Goal: Task Accomplishment & Management: Use online tool/utility

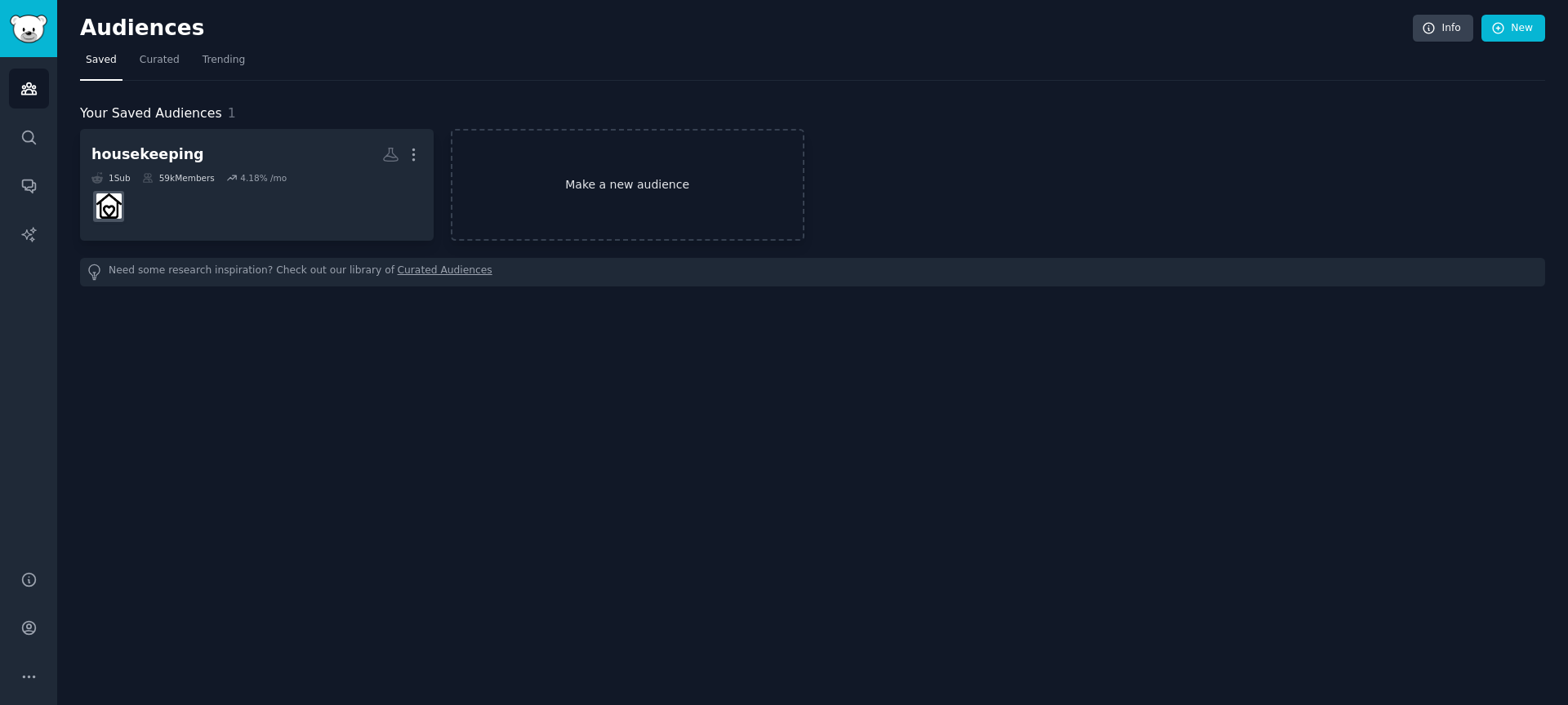
click at [636, 176] on link "Make a new audience" at bounding box center [627, 184] width 354 height 112
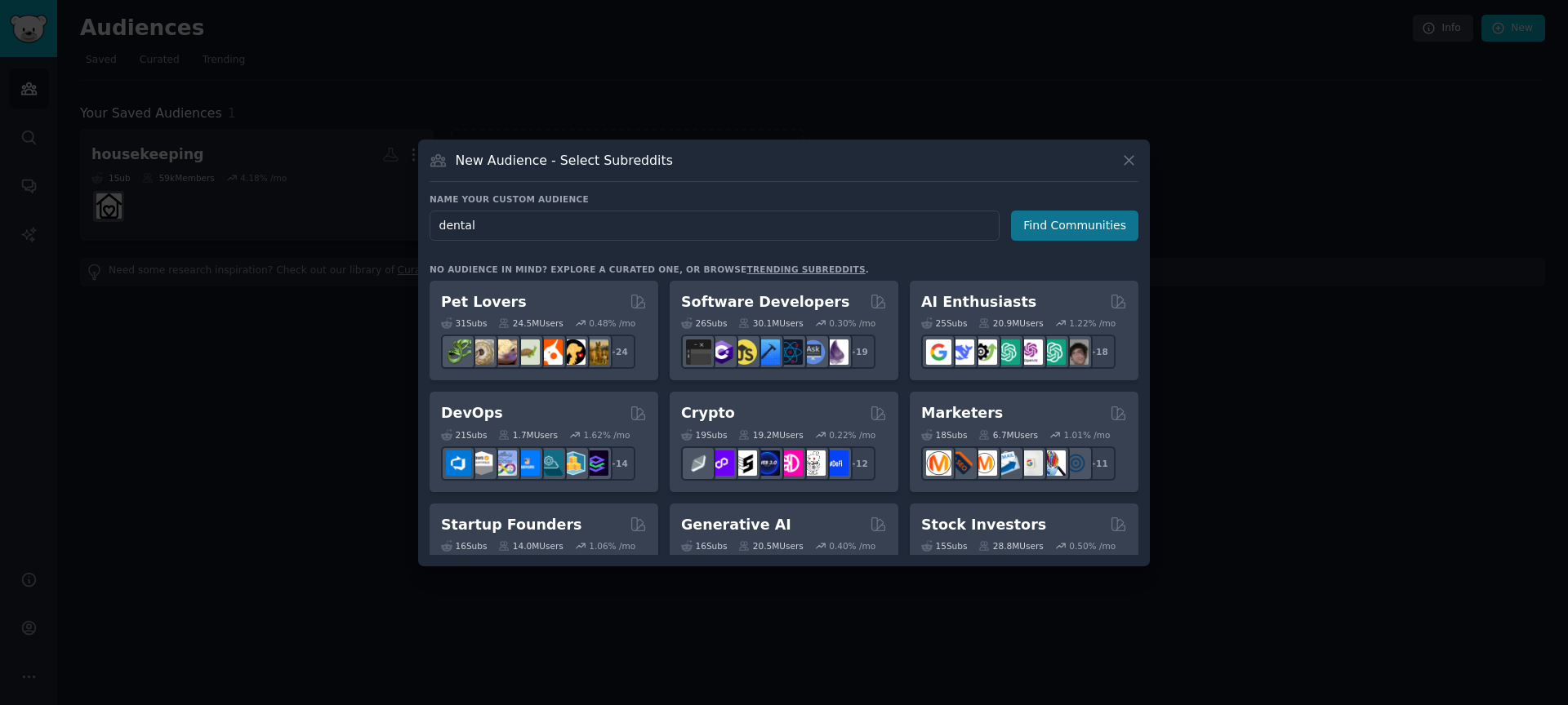
type input "dental"
click at [1058, 224] on button "Find Communities" at bounding box center [1075, 226] width 128 height 30
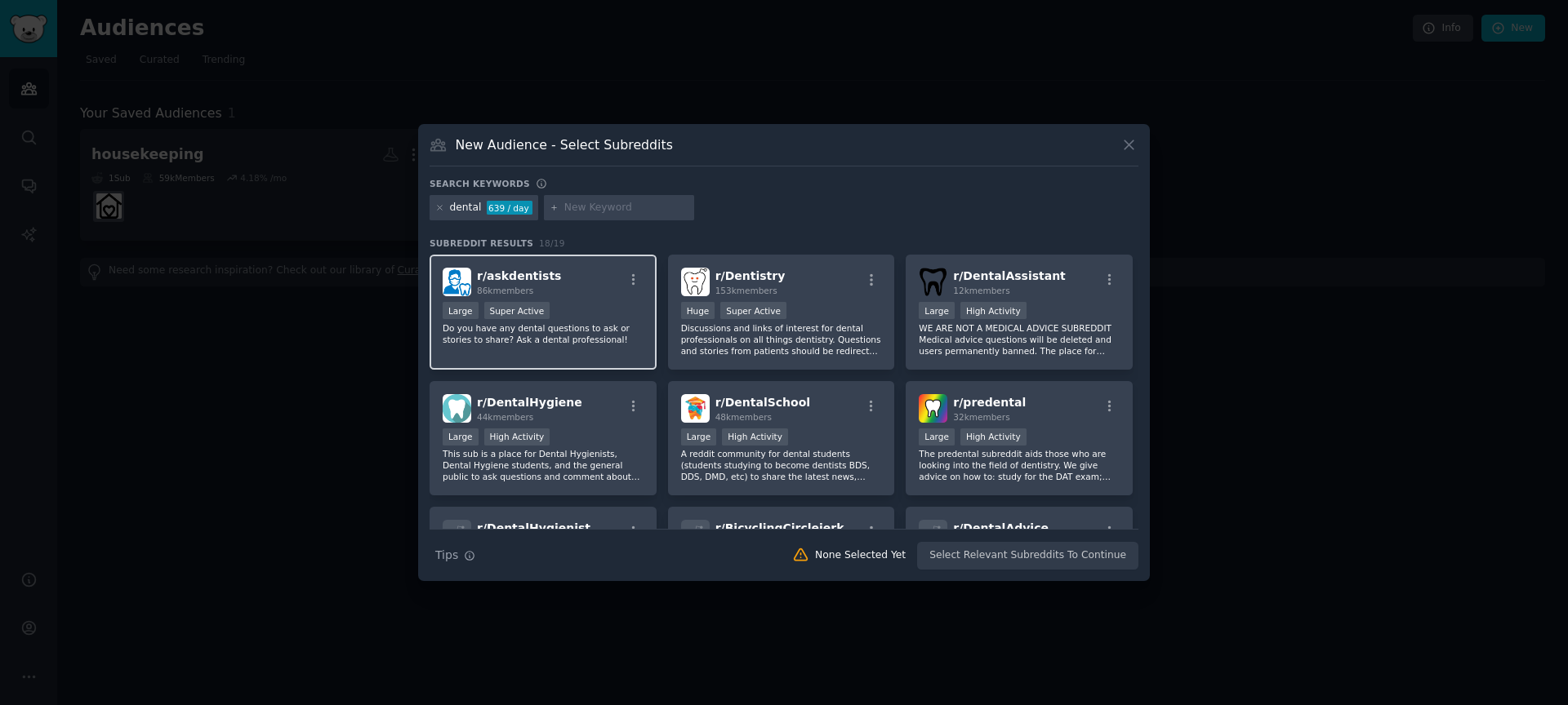
click at [513, 277] on span "r/ askdentists" at bounding box center [519, 276] width 84 height 13
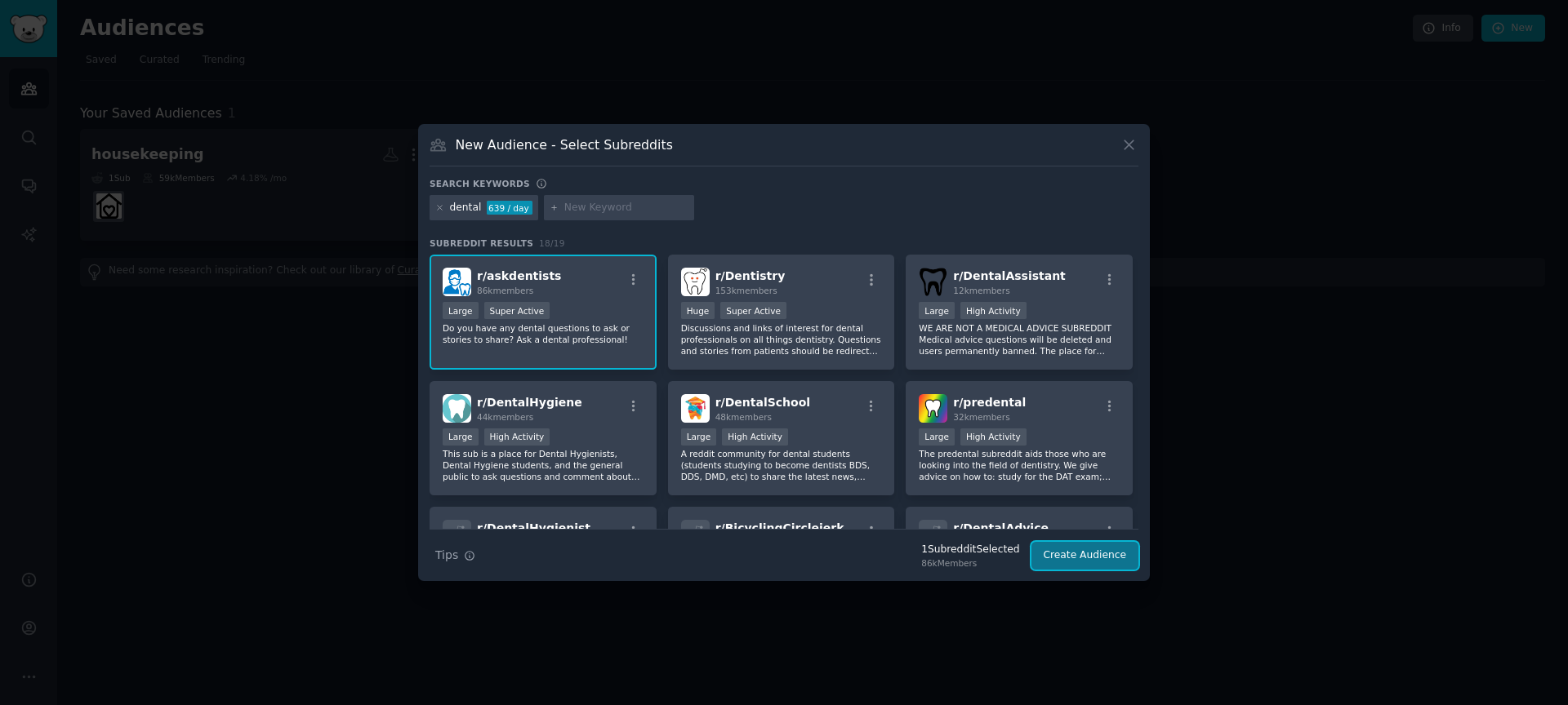
click at [1068, 549] on button "Create Audience" at bounding box center [1085, 555] width 108 height 28
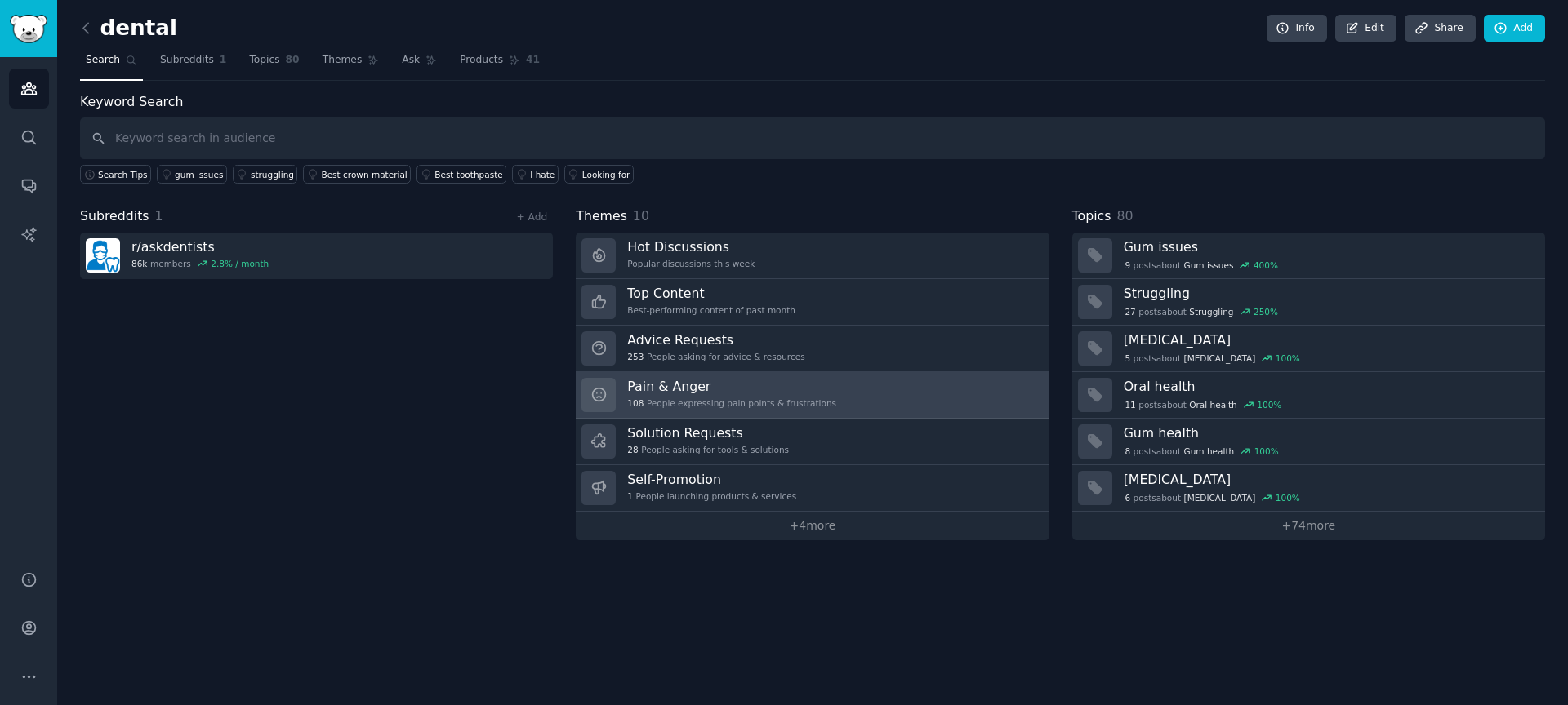
click at [842, 393] on link "Pain & Anger 108 People expressing pain points & frustrations" at bounding box center [812, 395] width 473 height 46
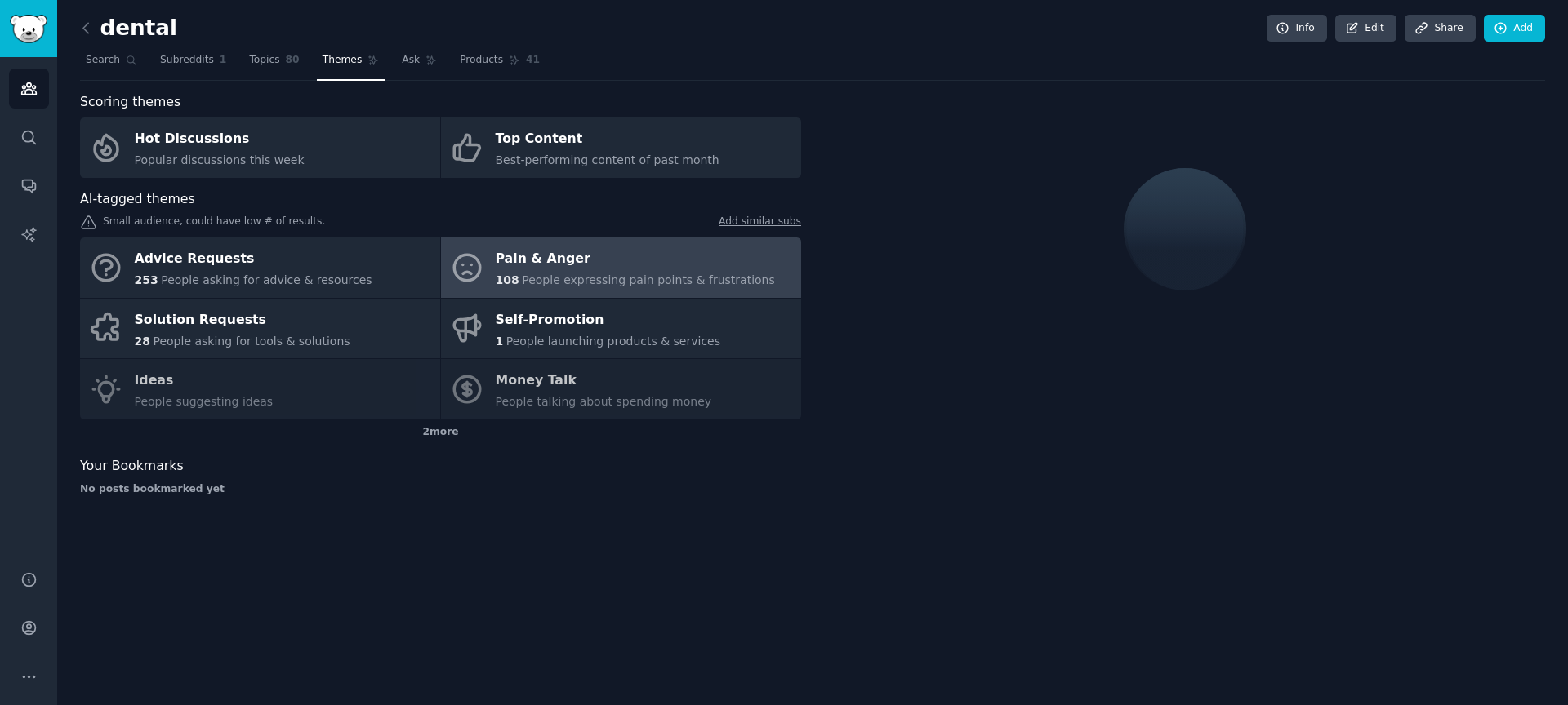
click at [664, 265] on div "Pain & Anger" at bounding box center [636, 259] width 279 height 26
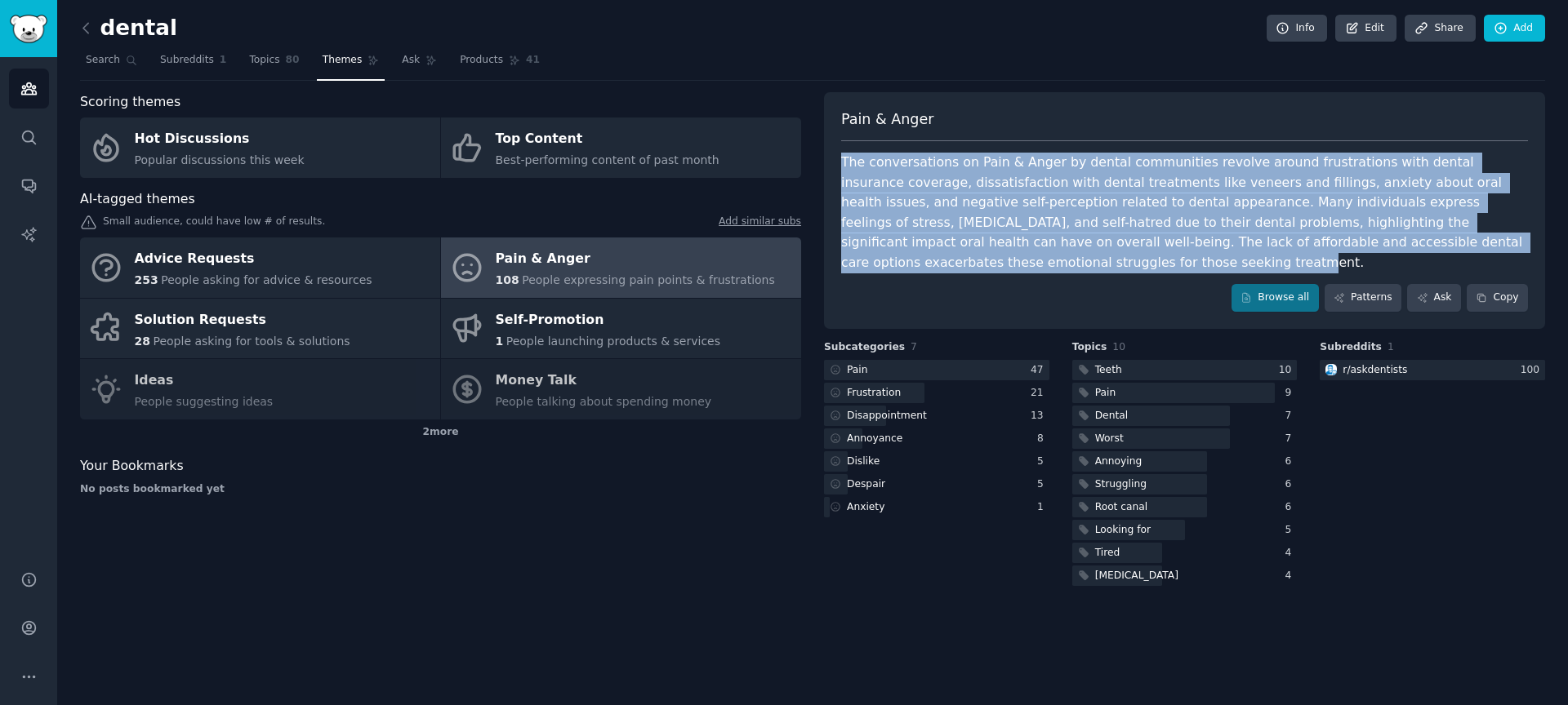
drag, startPoint x: 911, startPoint y: 265, endPoint x: 842, endPoint y: 166, distance: 120.7
click at [842, 166] on div "The conversations on Pain & Anger by dental communities revolve around frustrat…" at bounding box center [1185, 213] width 687 height 120
copy div "The conversations on Pain & Anger by dental communities revolve around frustrat…"
